Goal: Browse casually: Explore the website without a specific task or goal

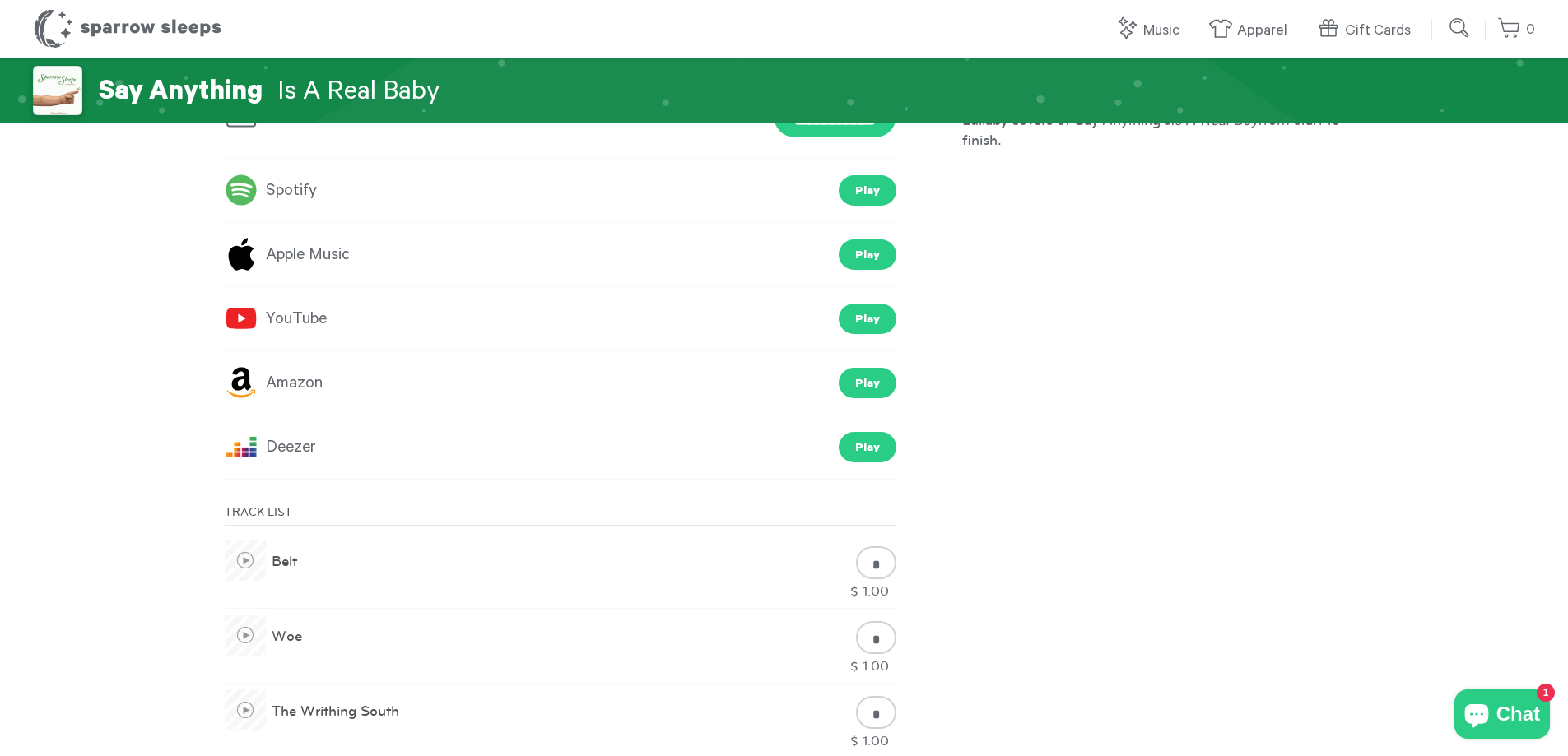
scroll to position [329, 0]
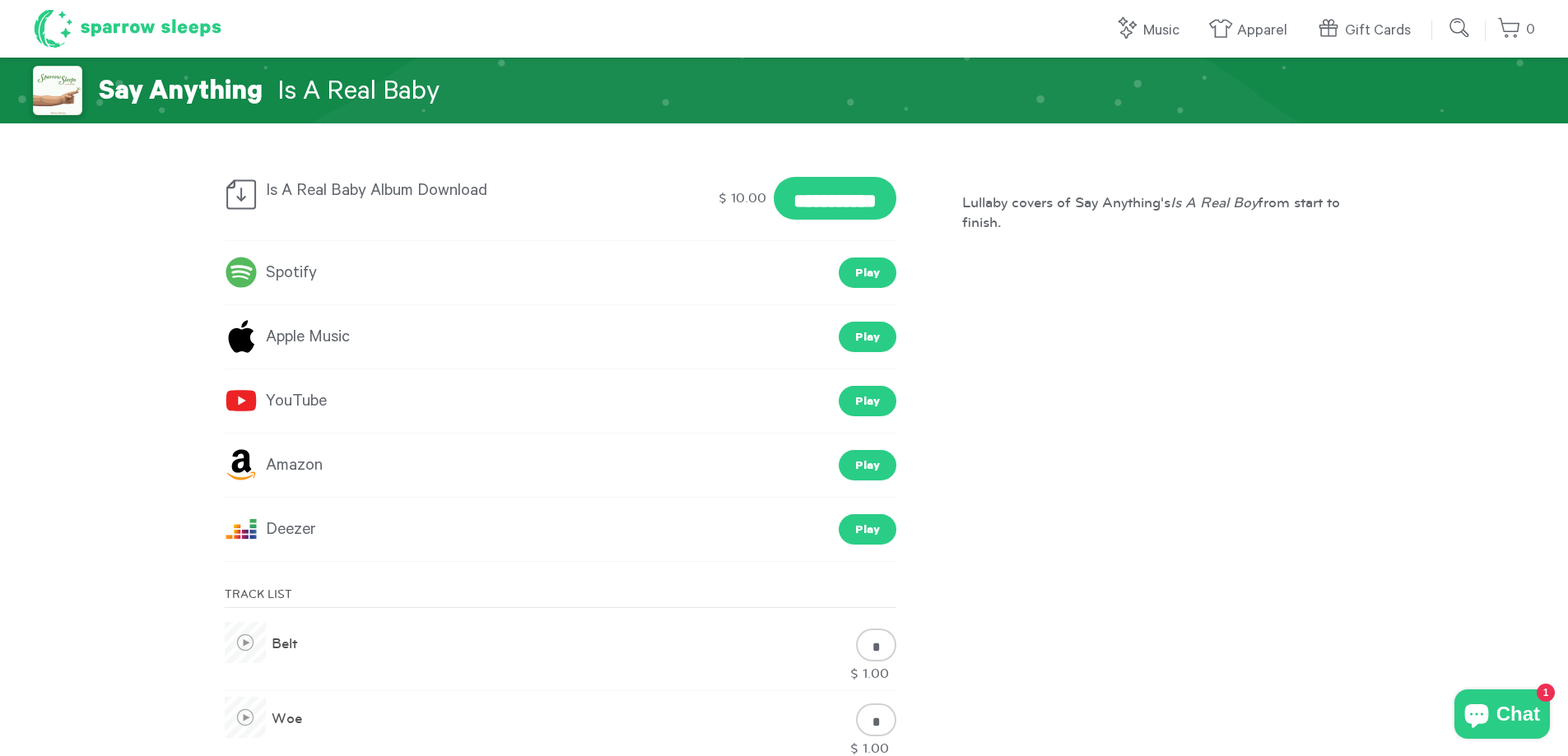
click at [136, 27] on h1 "Sparrow Sleeps" at bounding box center [128, 29] width 189 height 41
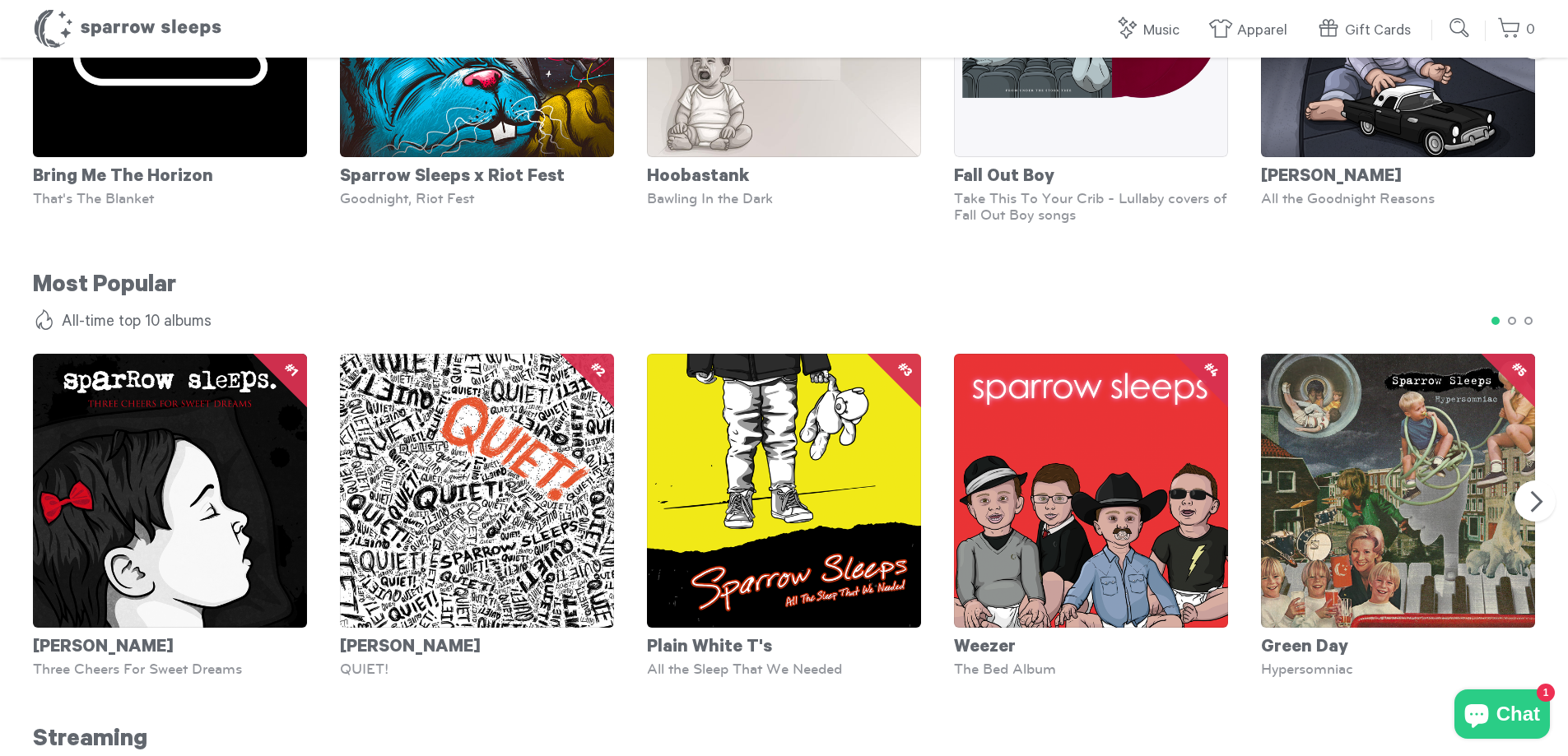
scroll to position [1316, 0]
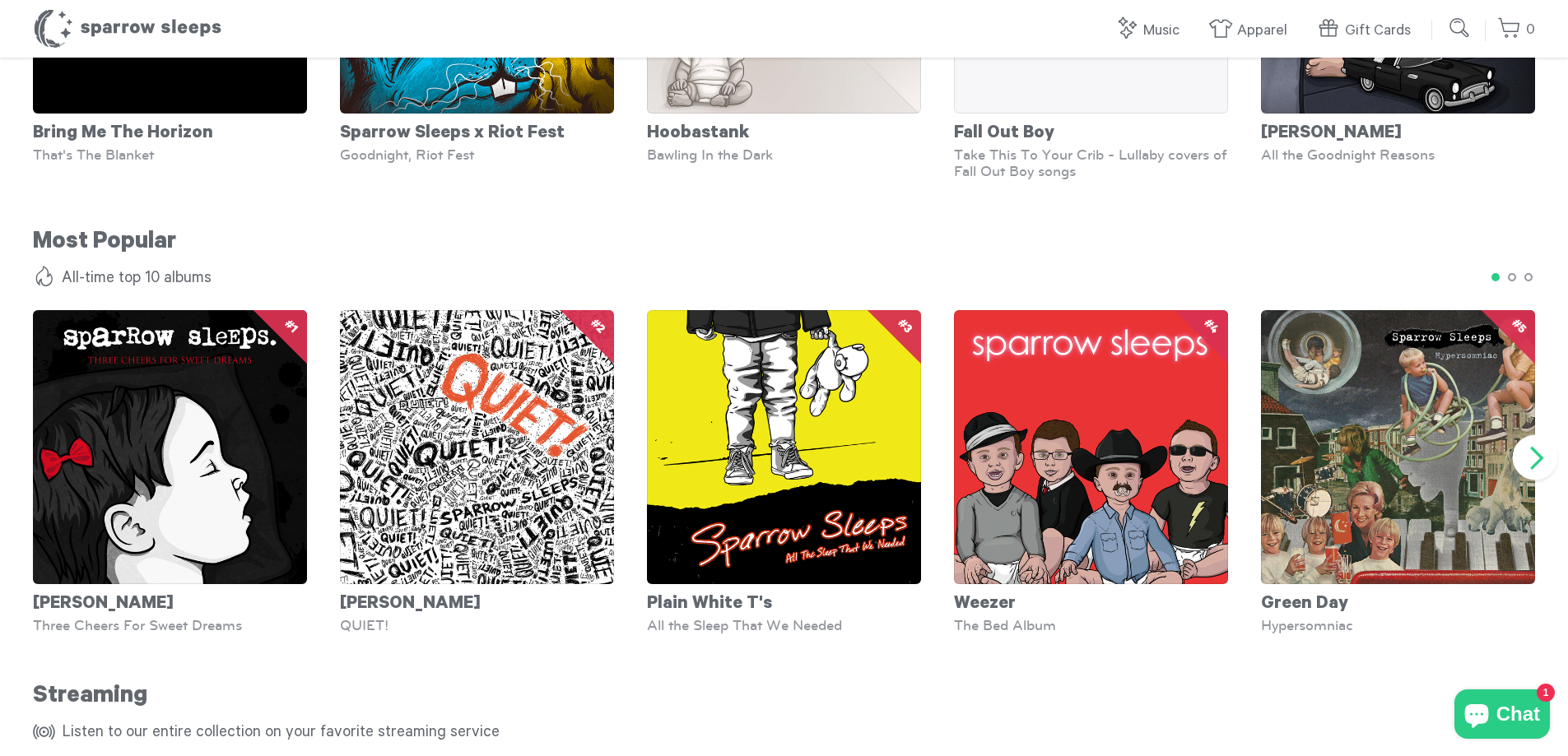
click at [1545, 466] on button "Next" at bounding box center [1535, 457] width 46 height 46
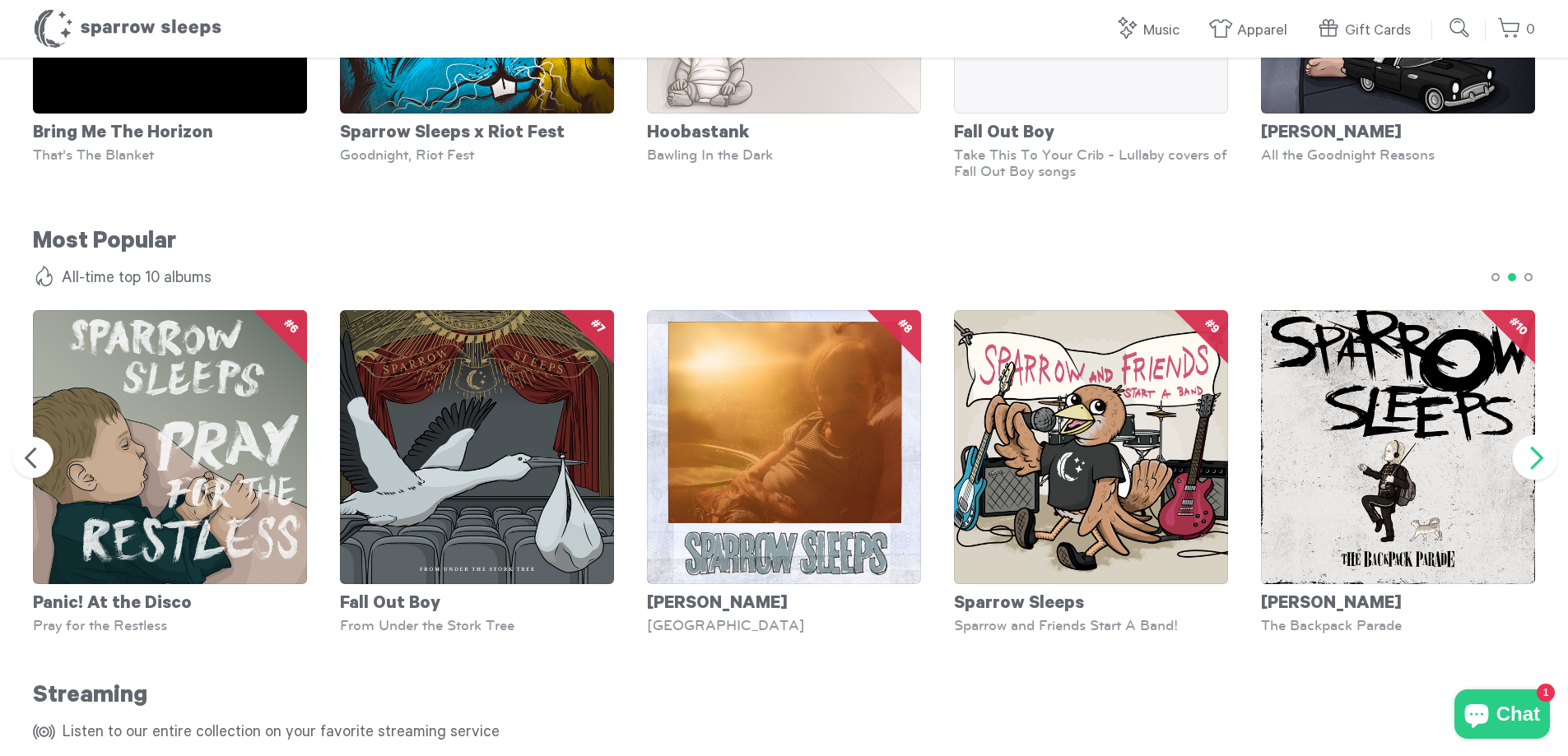
click at [1539, 466] on button "Next" at bounding box center [1535, 457] width 46 height 46
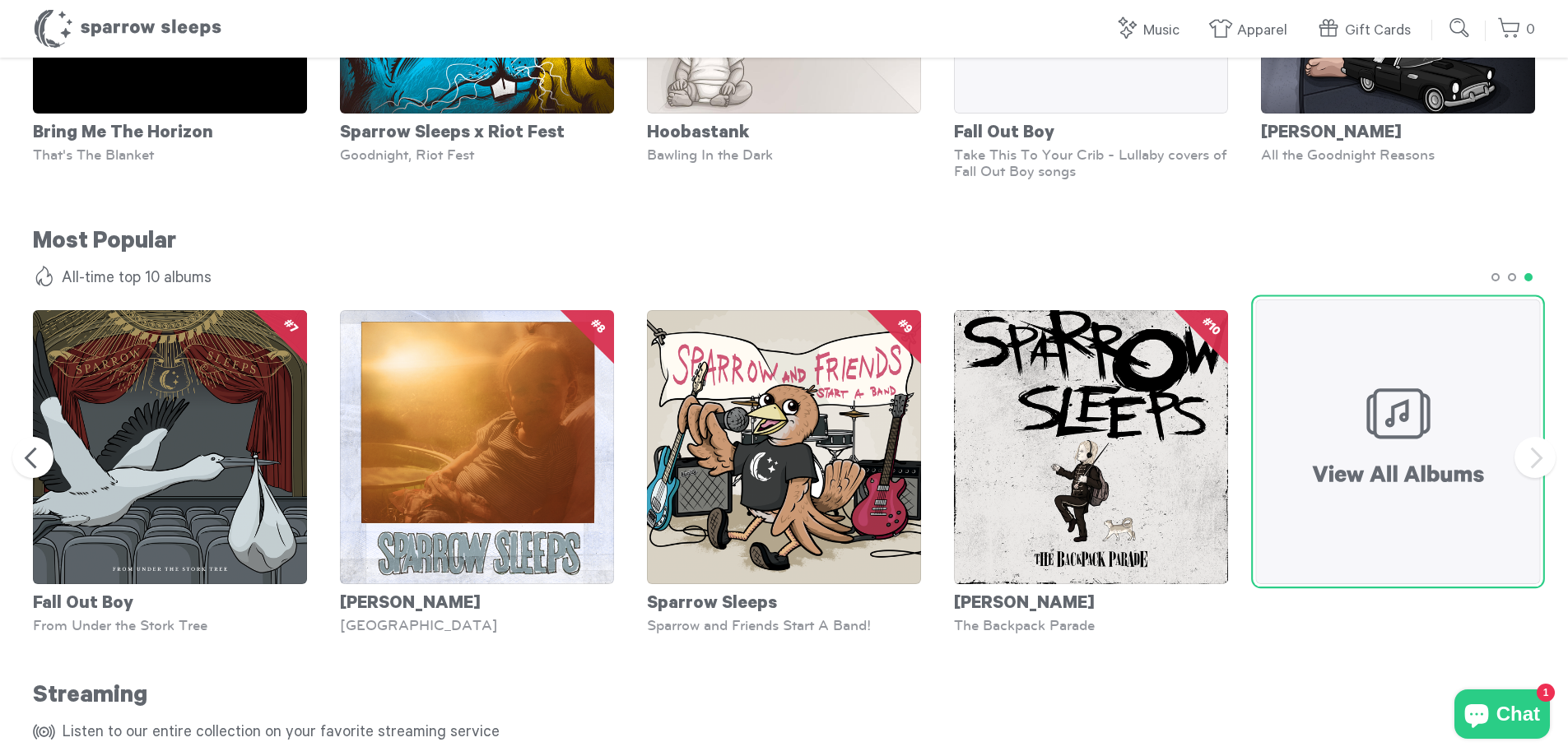
click at [1396, 456] on img at bounding box center [1396, 441] width 284 height 284
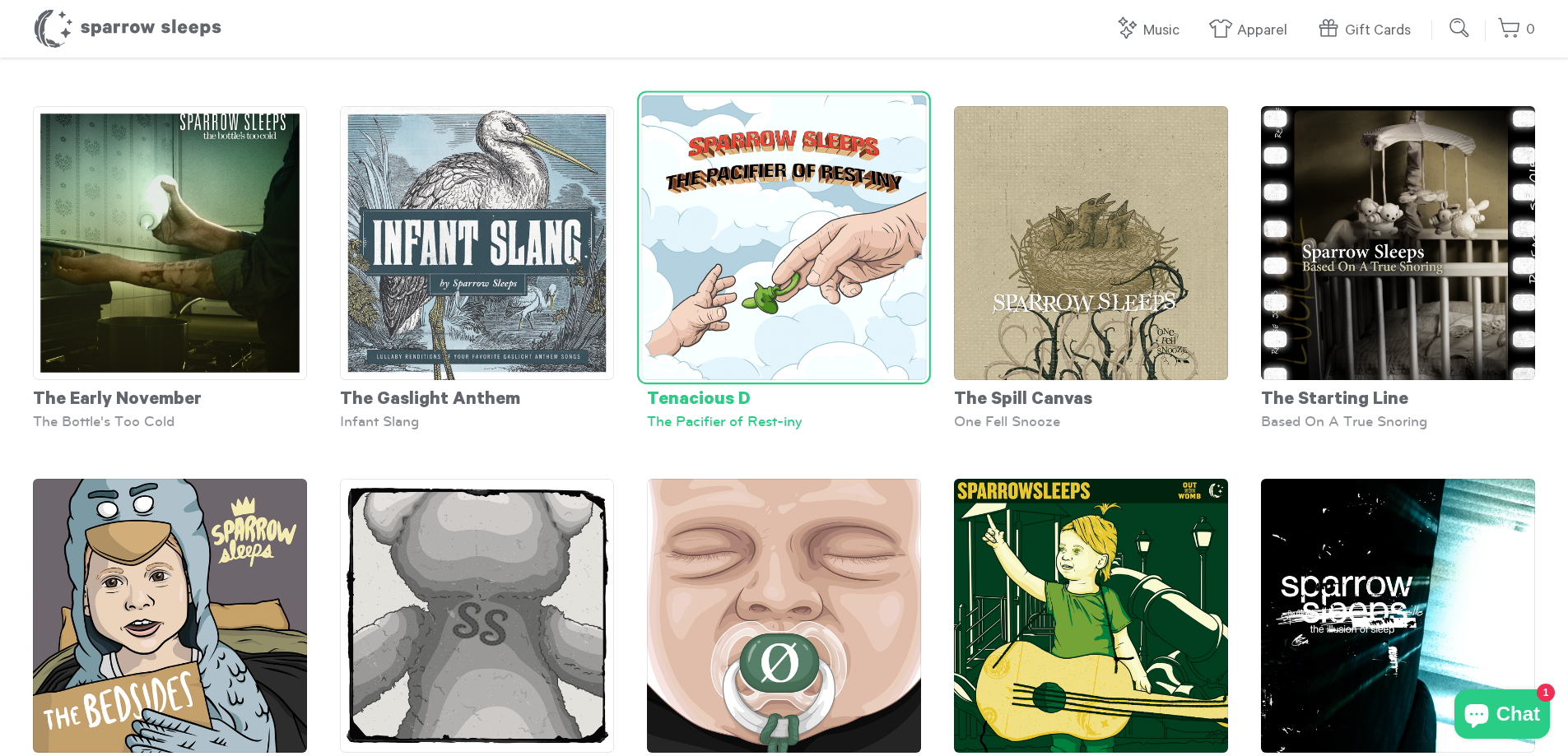
scroll to position [6417, 0]
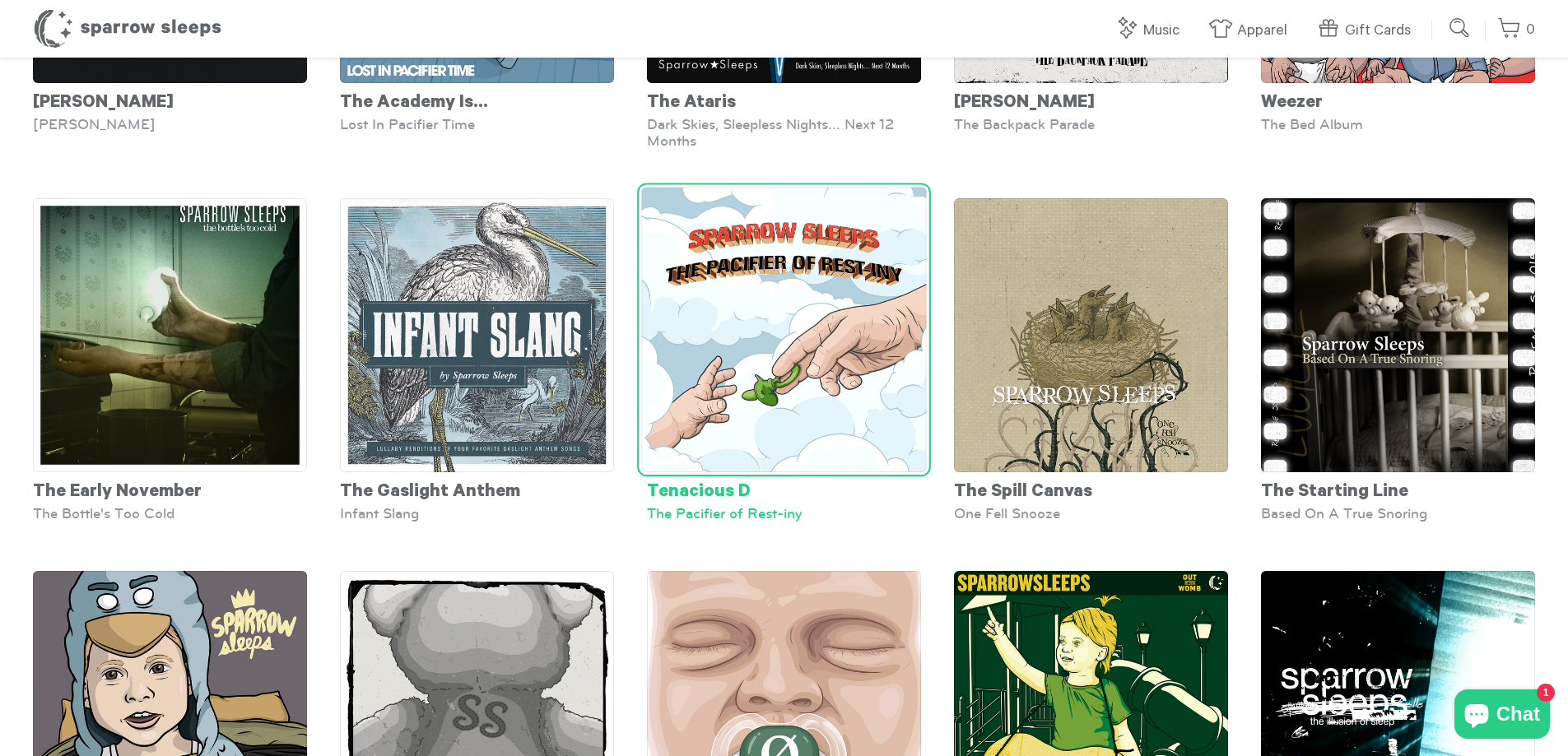
click at [685, 308] on img at bounding box center [783, 329] width 284 height 284
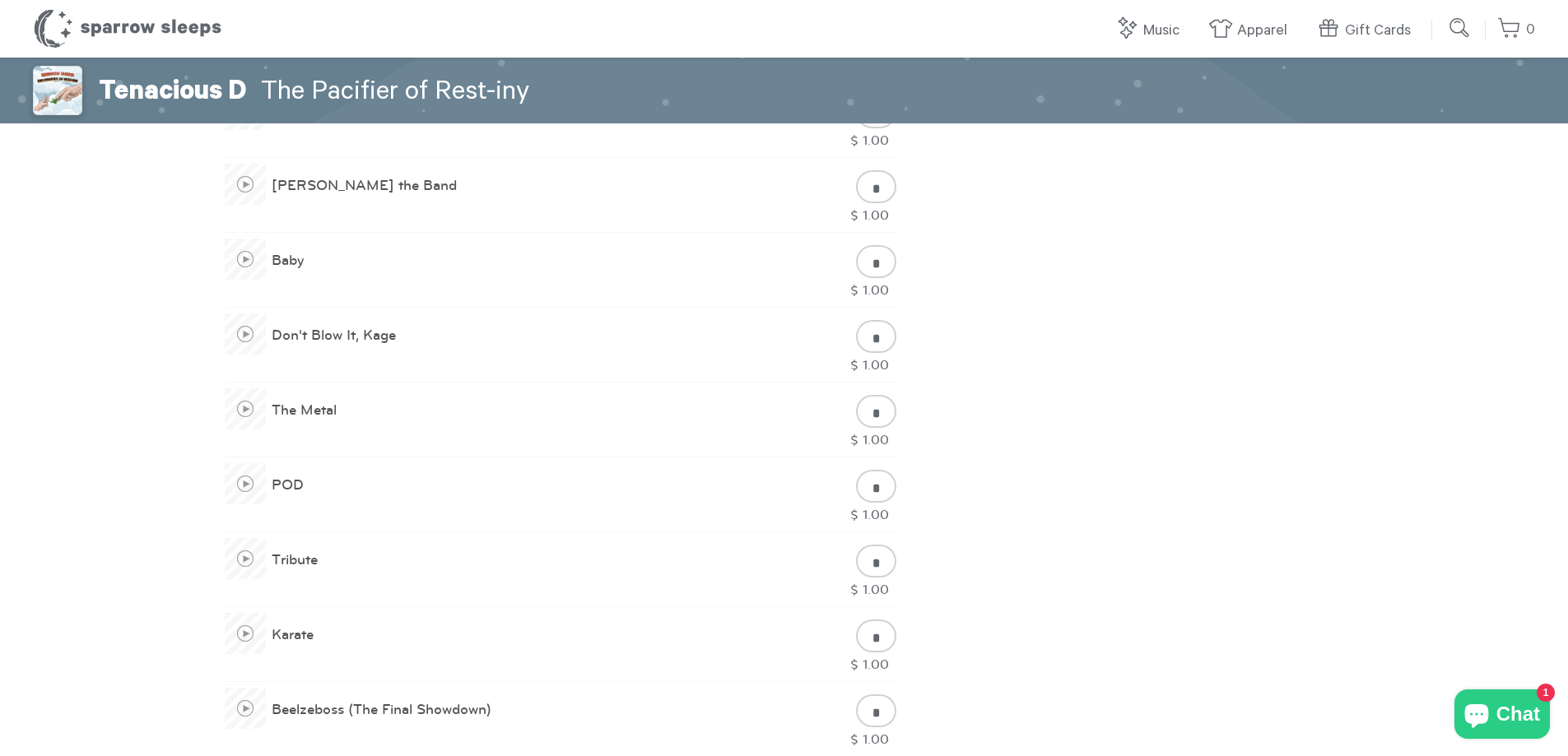
scroll to position [987, 0]
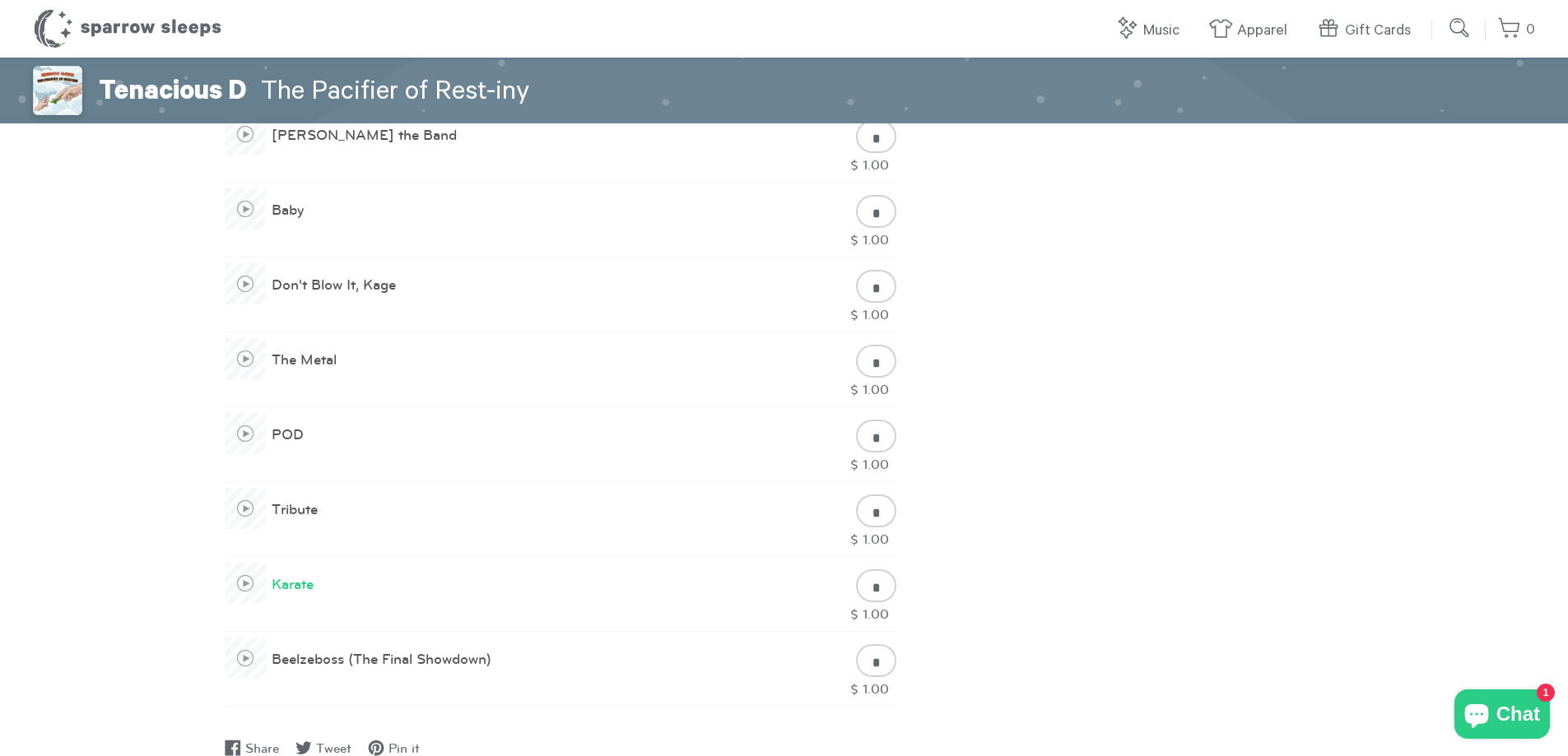
click at [249, 582] on span at bounding box center [245, 584] width 41 height 41
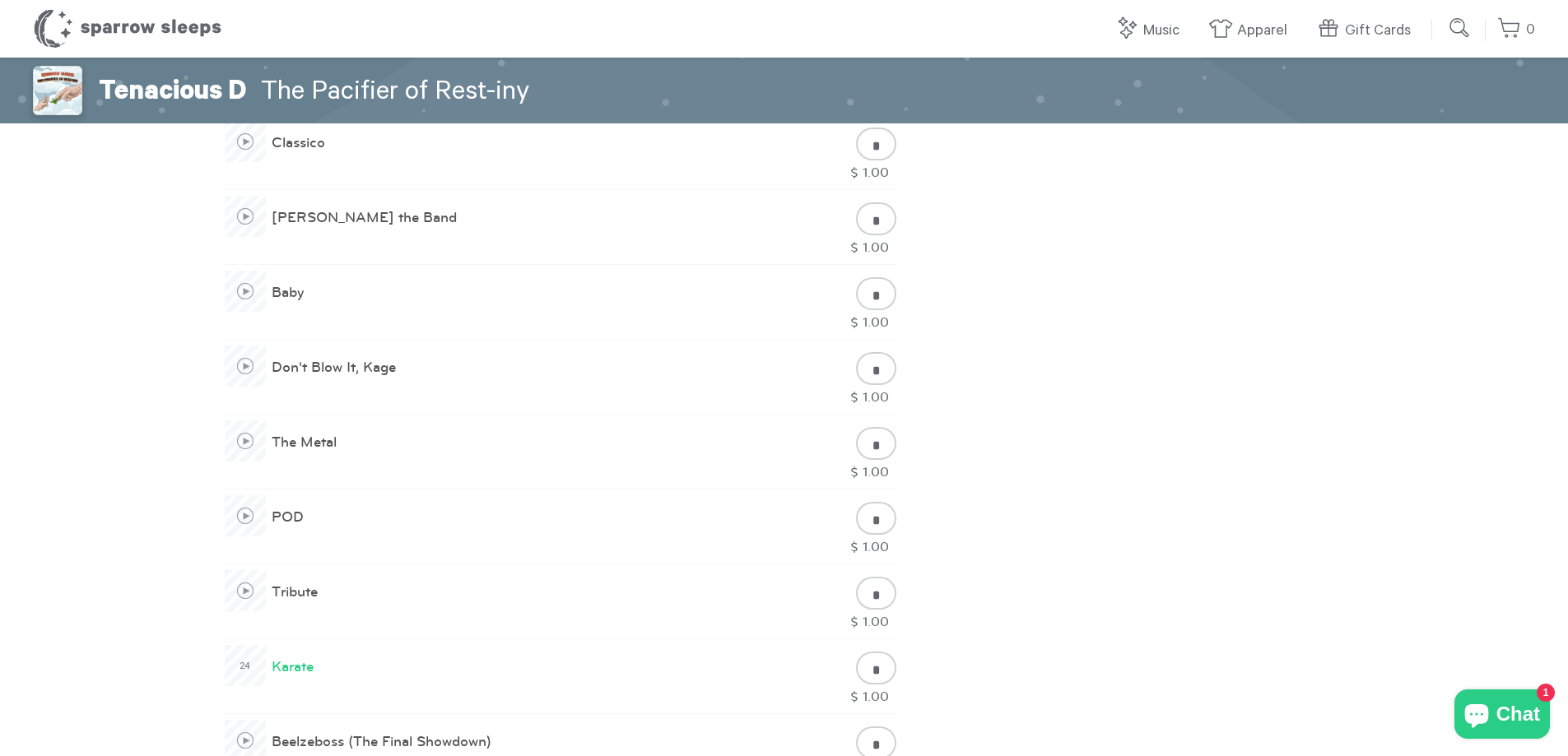
scroll to position [740, 0]
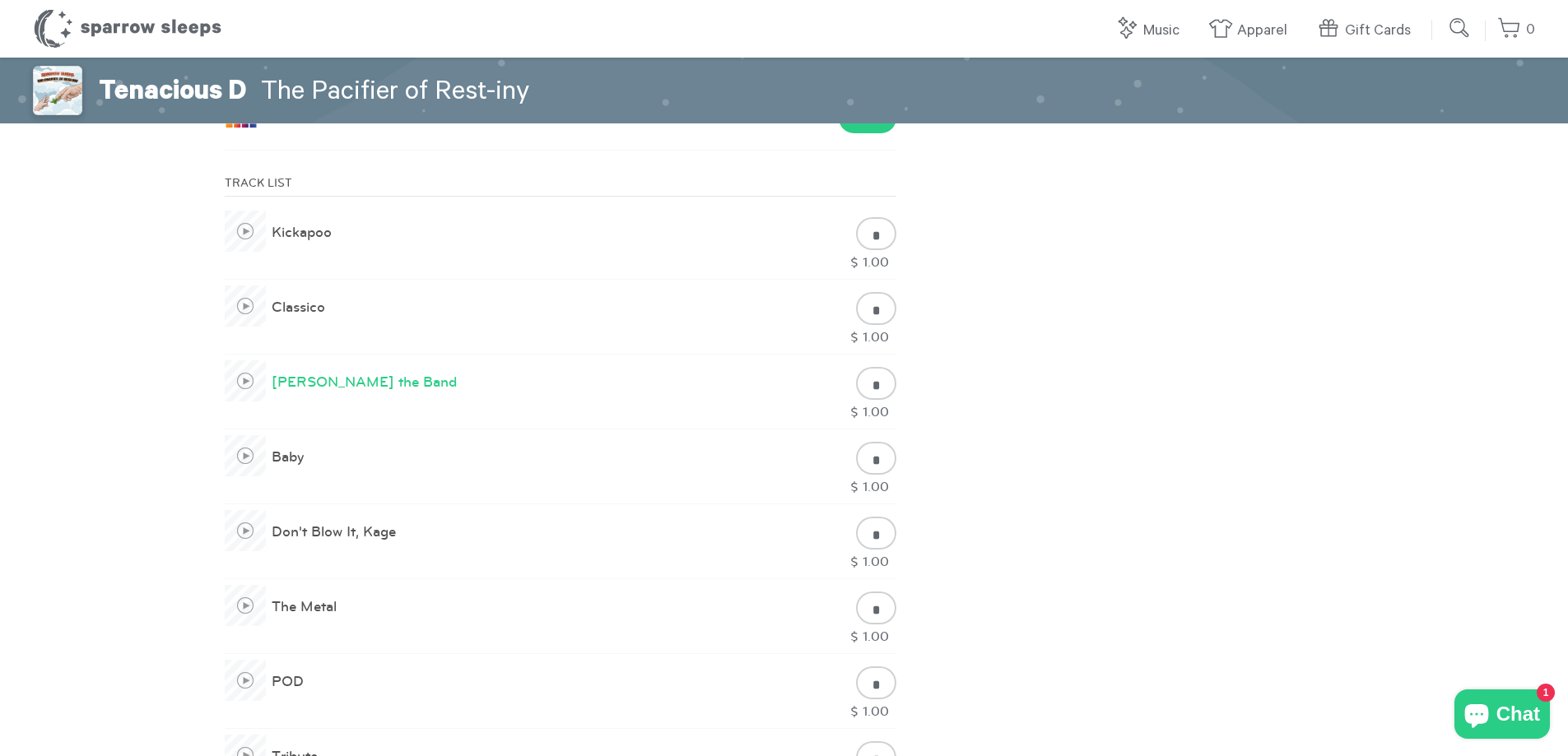
click at [241, 376] on span at bounding box center [245, 381] width 41 height 41
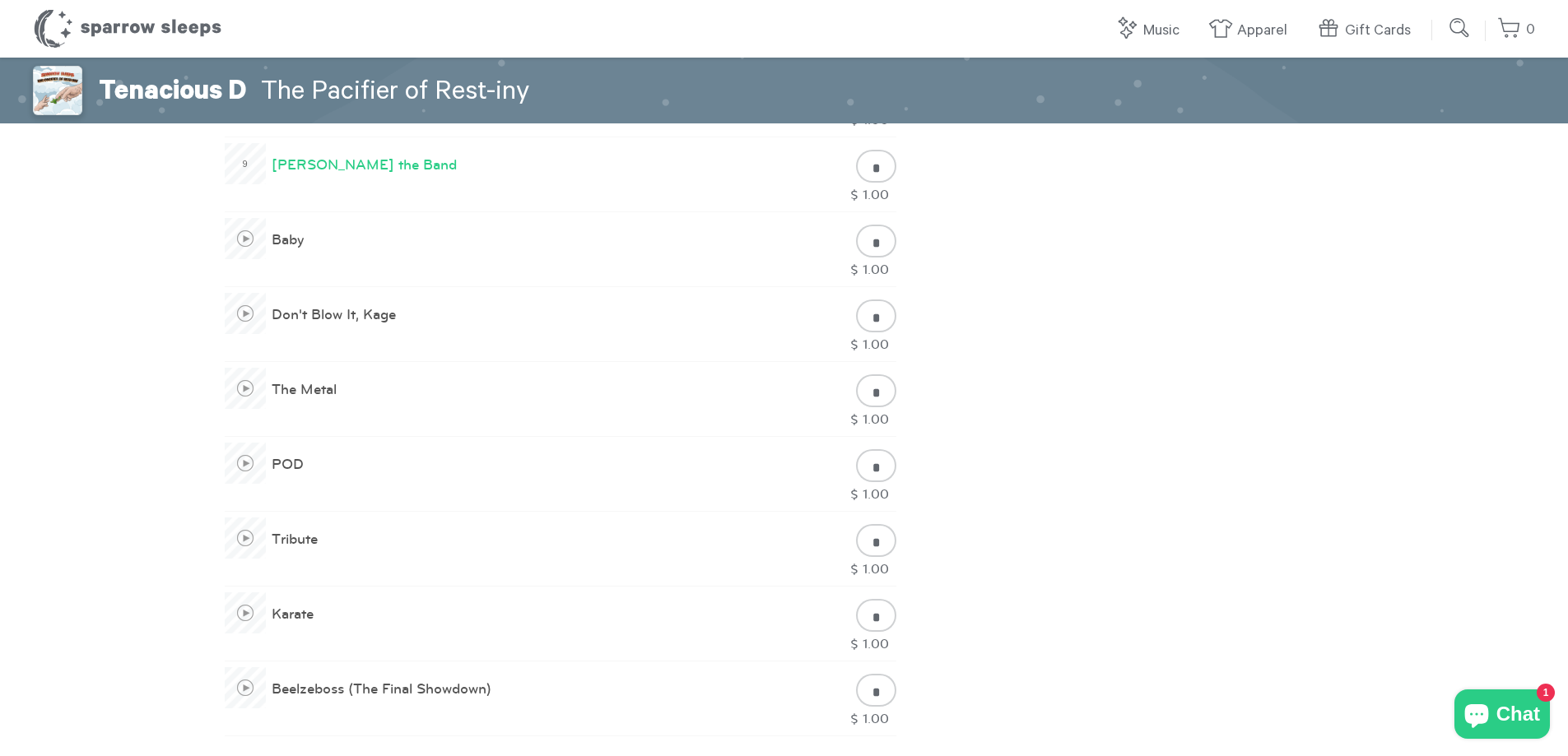
scroll to position [987, 0]
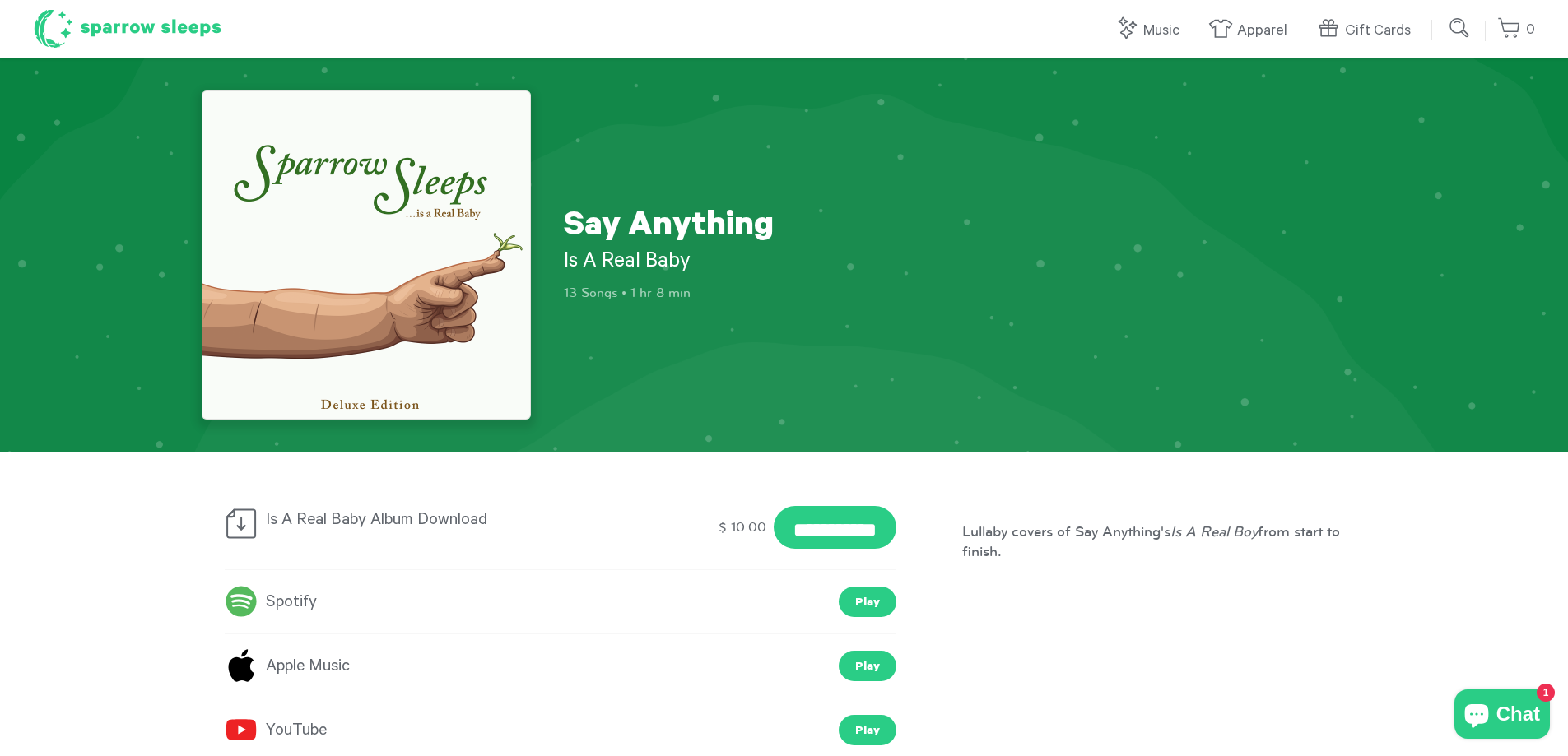
click at [136, 22] on h1 "Sparrow Sleeps" at bounding box center [128, 29] width 189 height 41
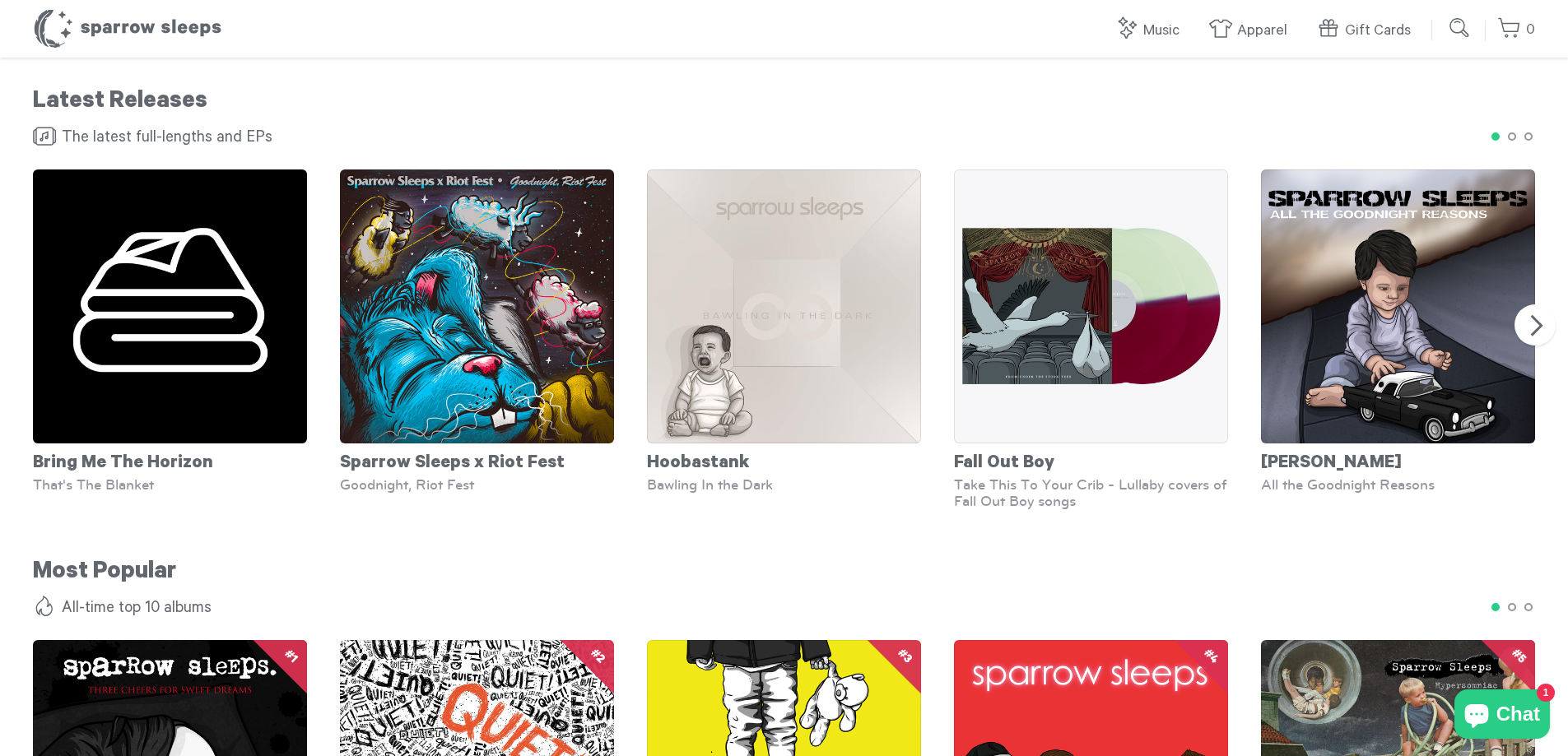
scroll to position [987, 0]
click at [1536, 327] on button "Next" at bounding box center [1535, 323] width 46 height 46
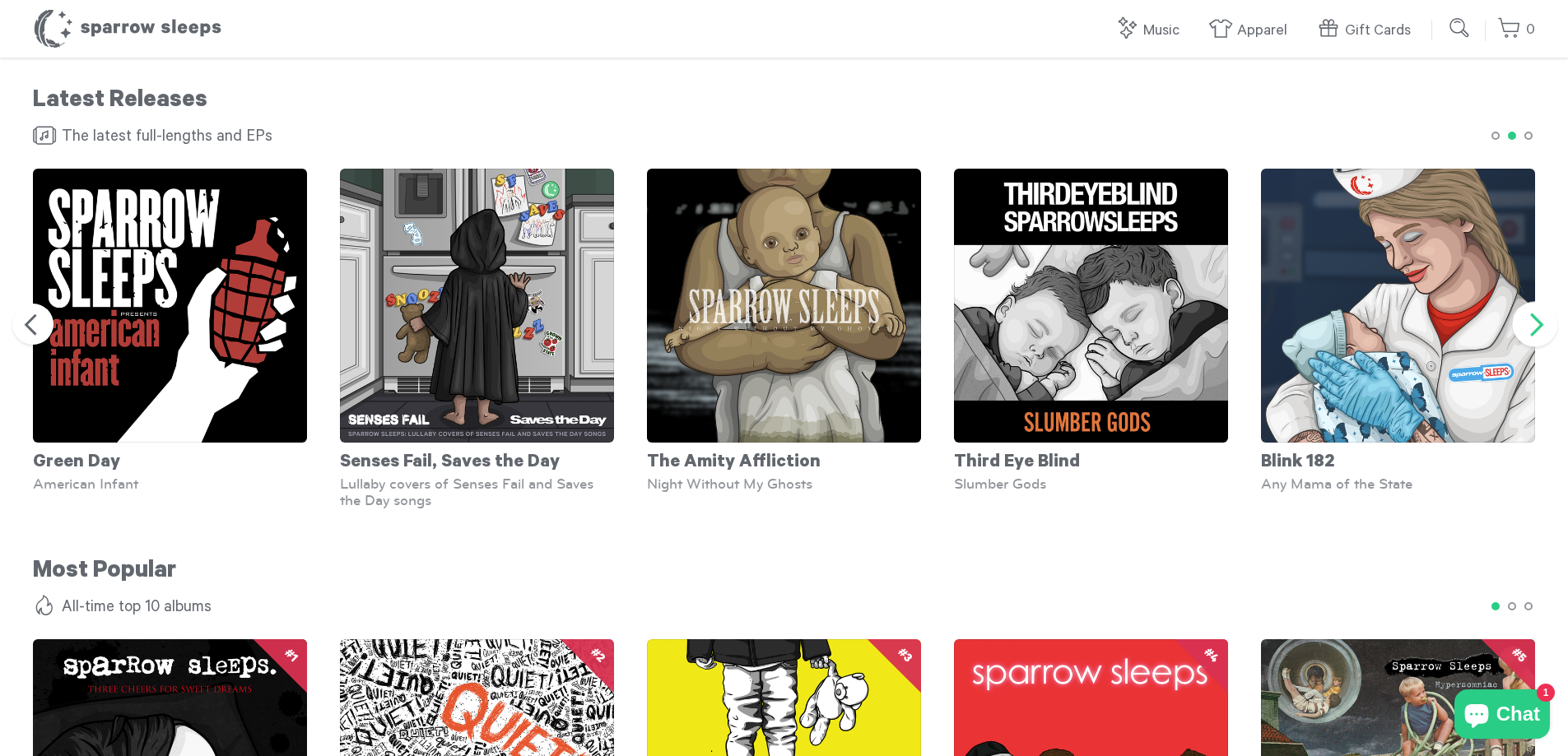
click at [1536, 327] on button "Next" at bounding box center [1535, 323] width 46 height 46
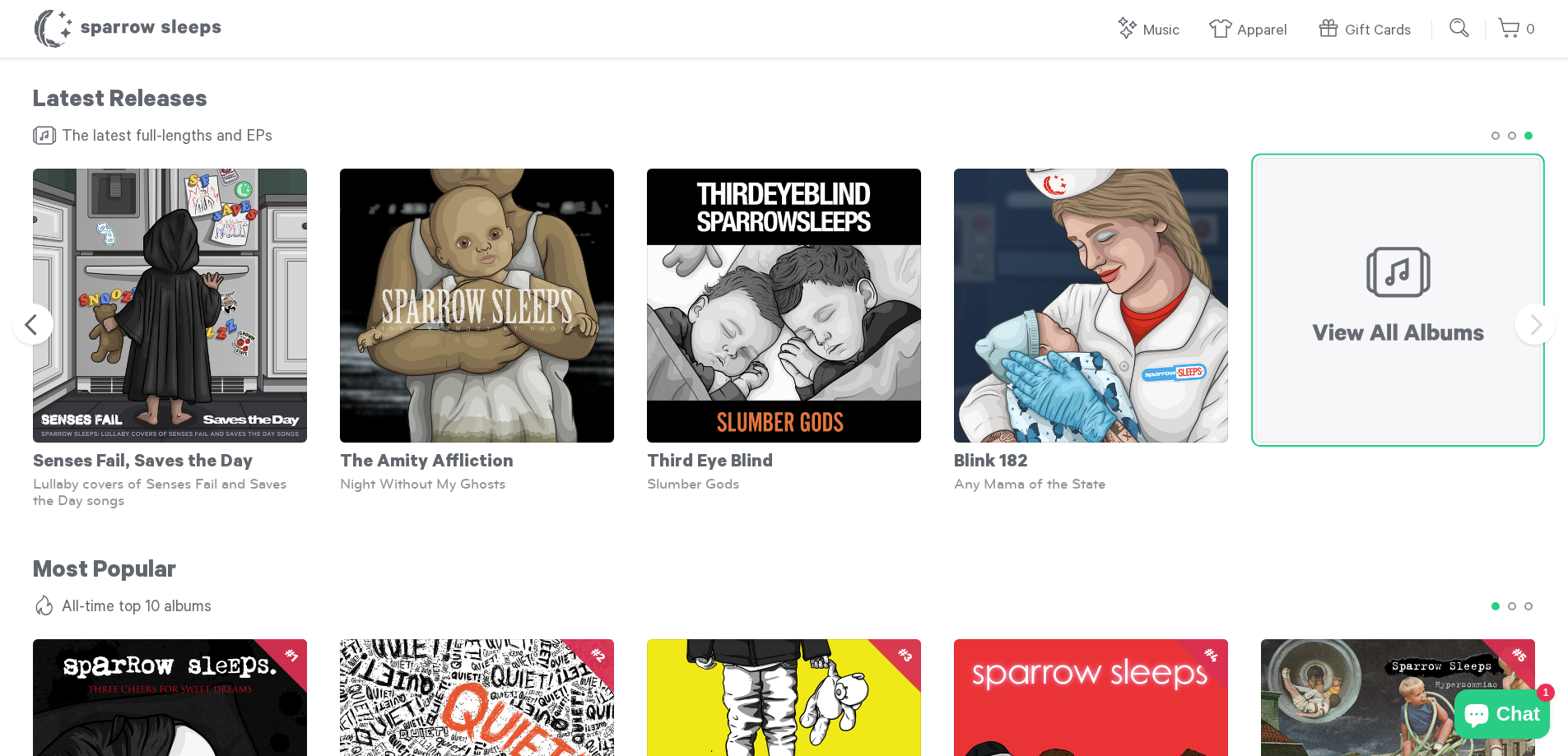
click at [1367, 304] on img at bounding box center [1396, 300] width 284 height 284
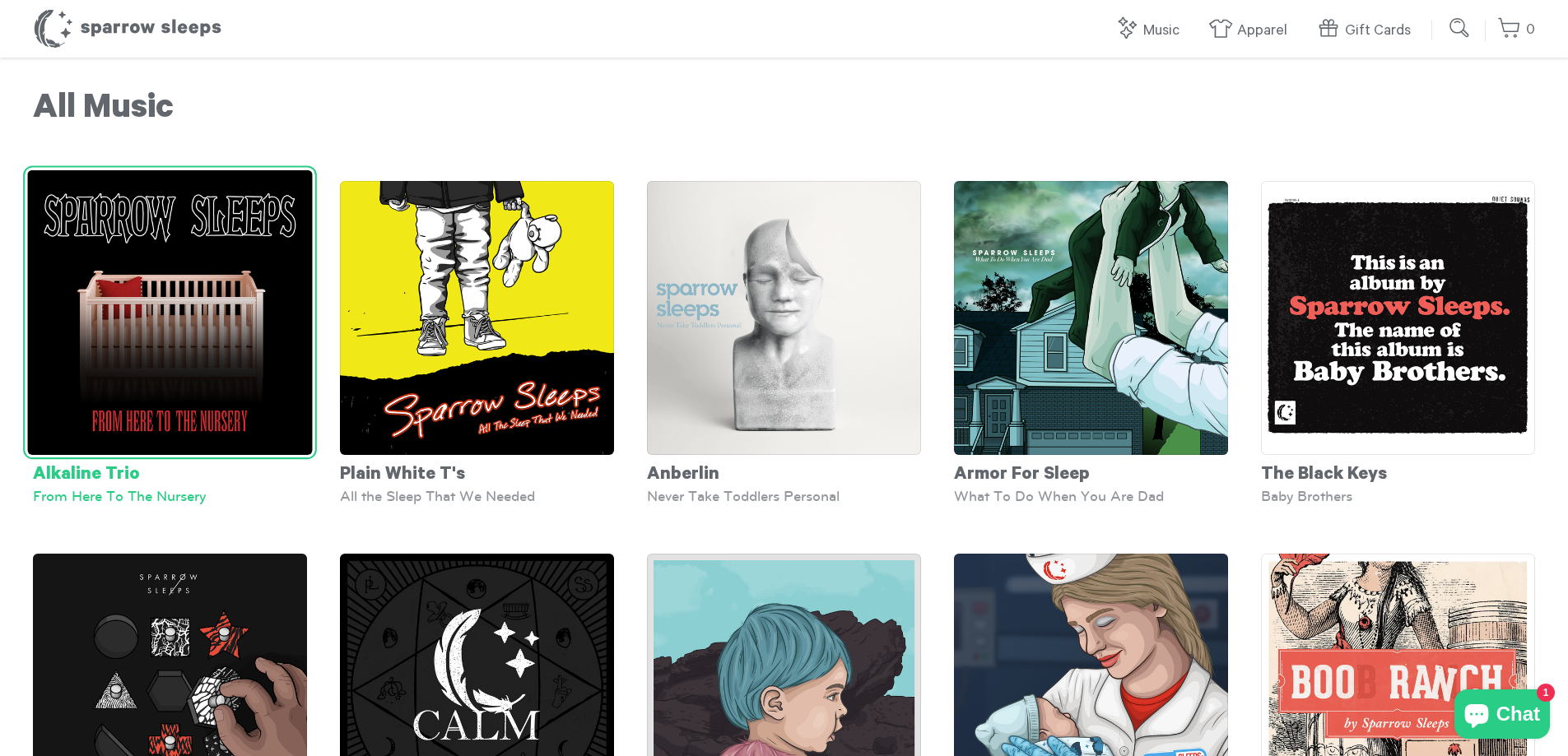
click at [116, 485] on div "Alkaline Trio" at bounding box center [170, 472] width 274 height 33
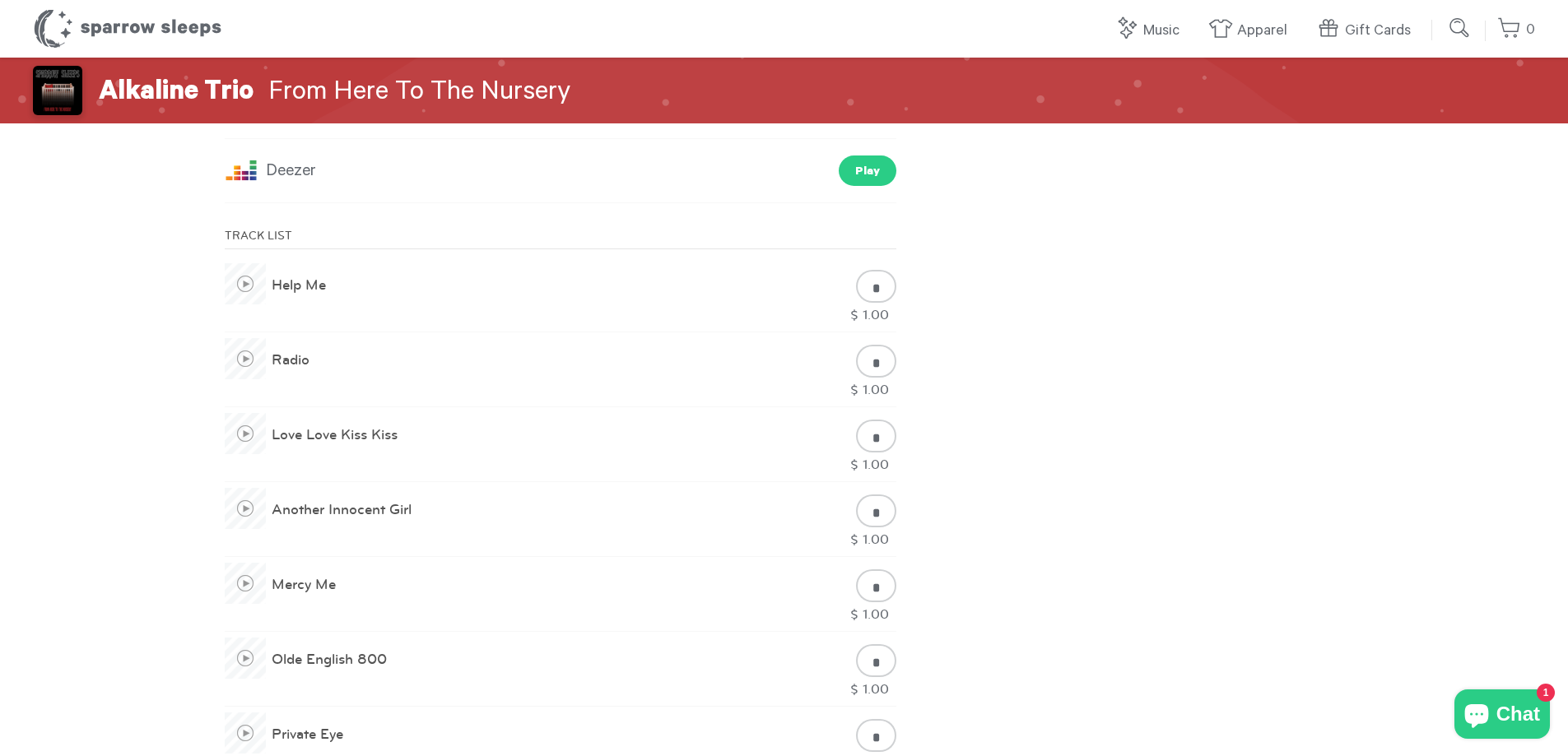
scroll to position [658, 0]
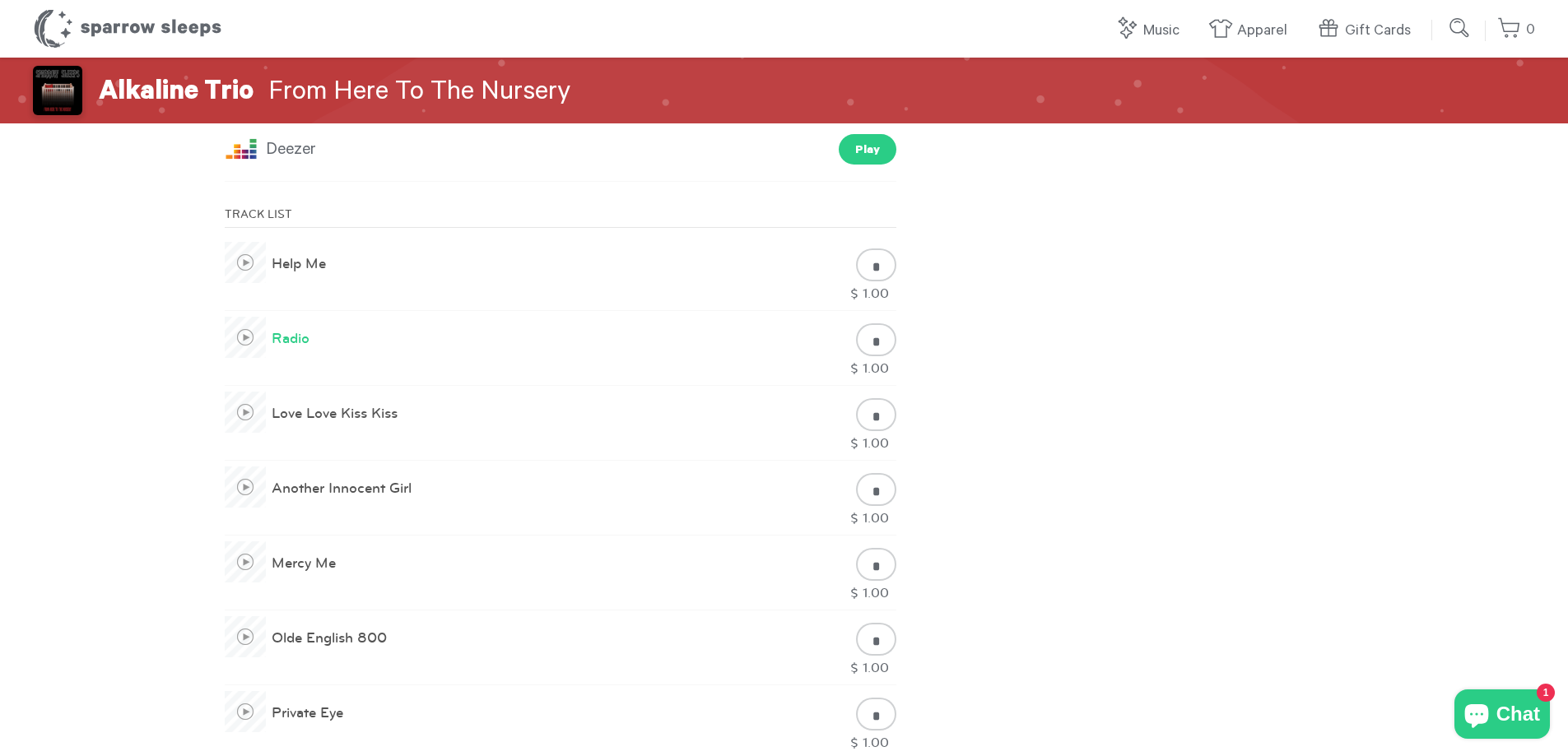
click at [245, 338] on span at bounding box center [245, 337] width 41 height 41
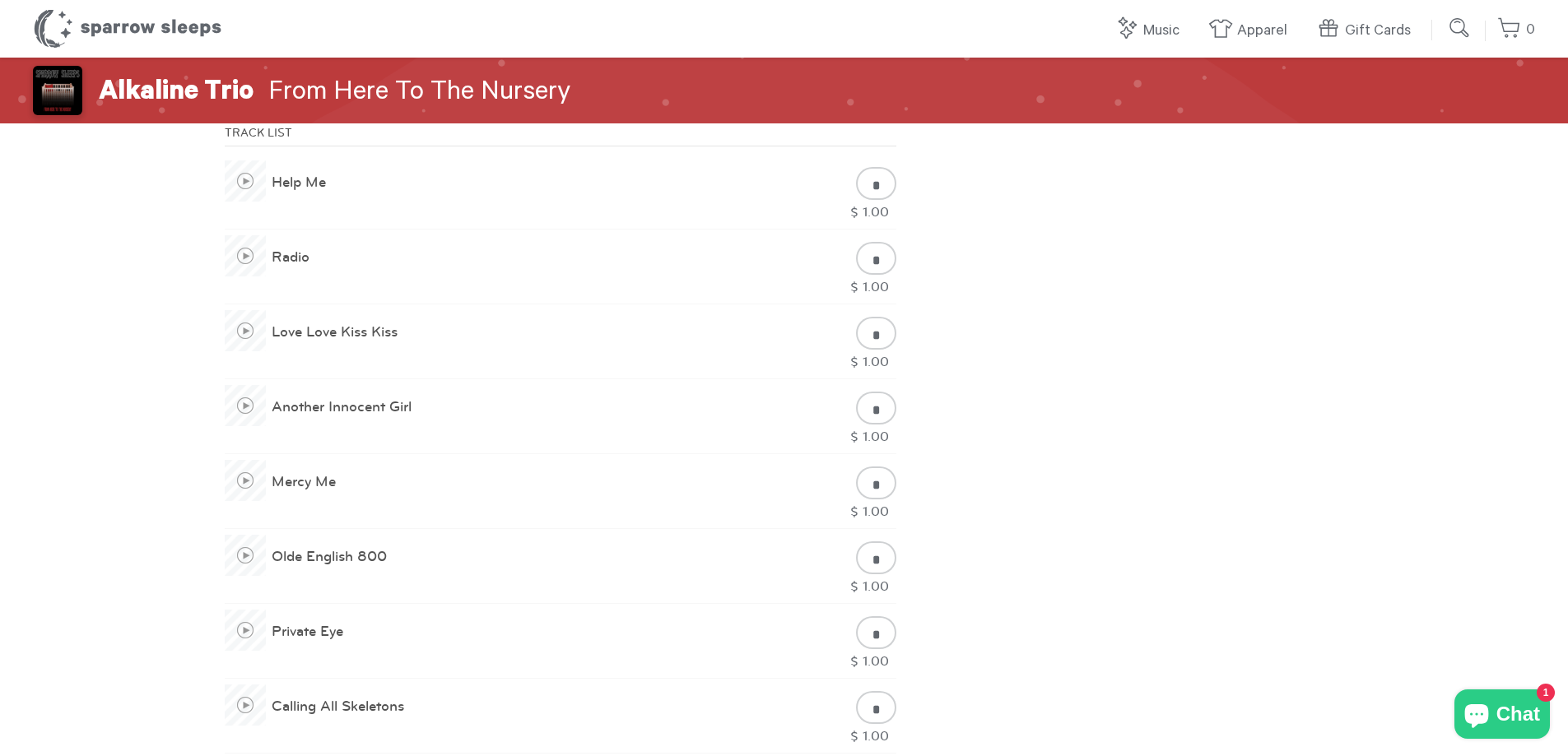
scroll to position [740, 0]
